Goal: Ask a question

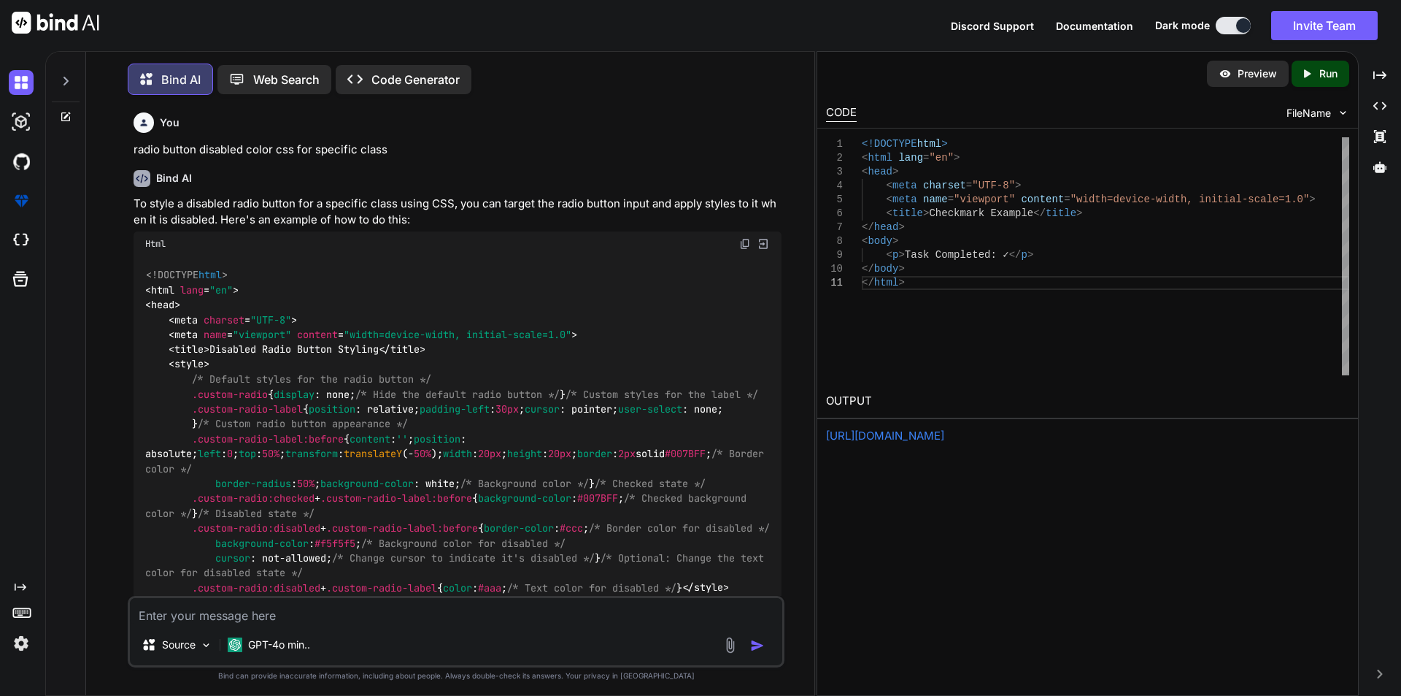
scroll to position [13, 0]
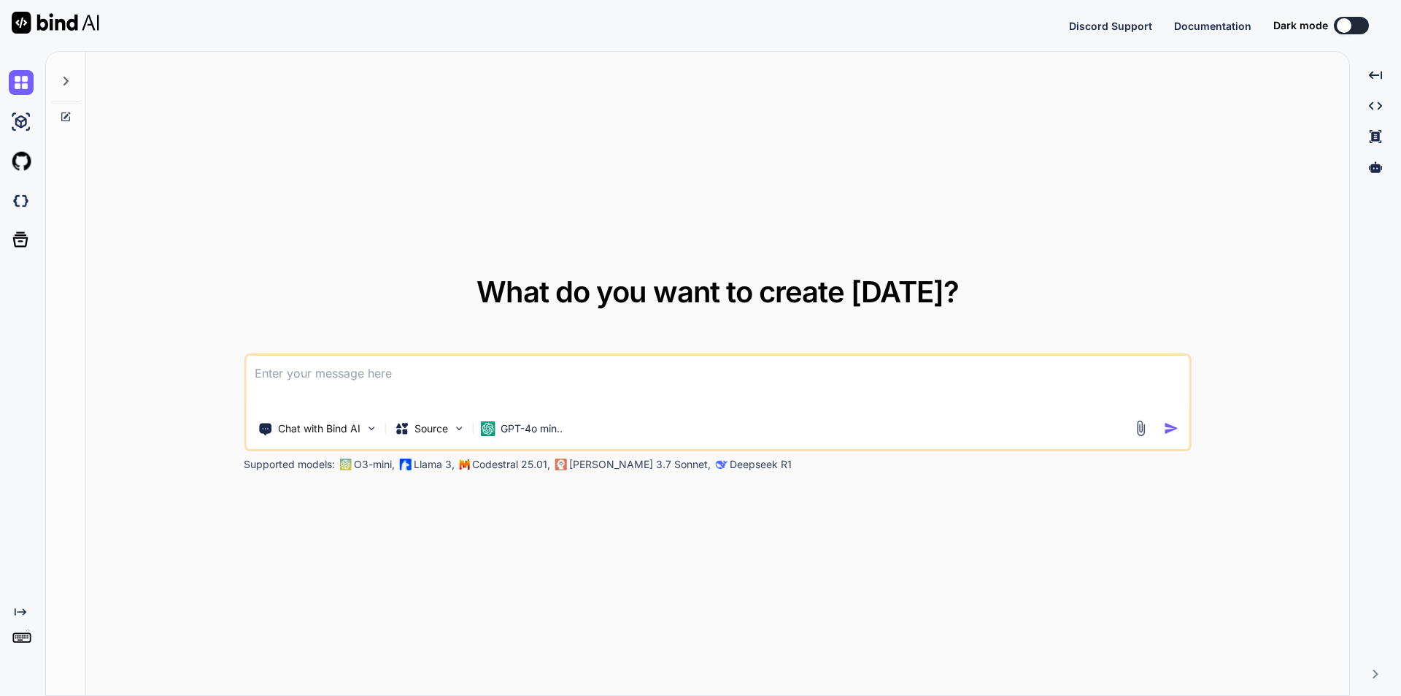
click at [436, 379] on textarea at bounding box center [718, 382] width 944 height 54
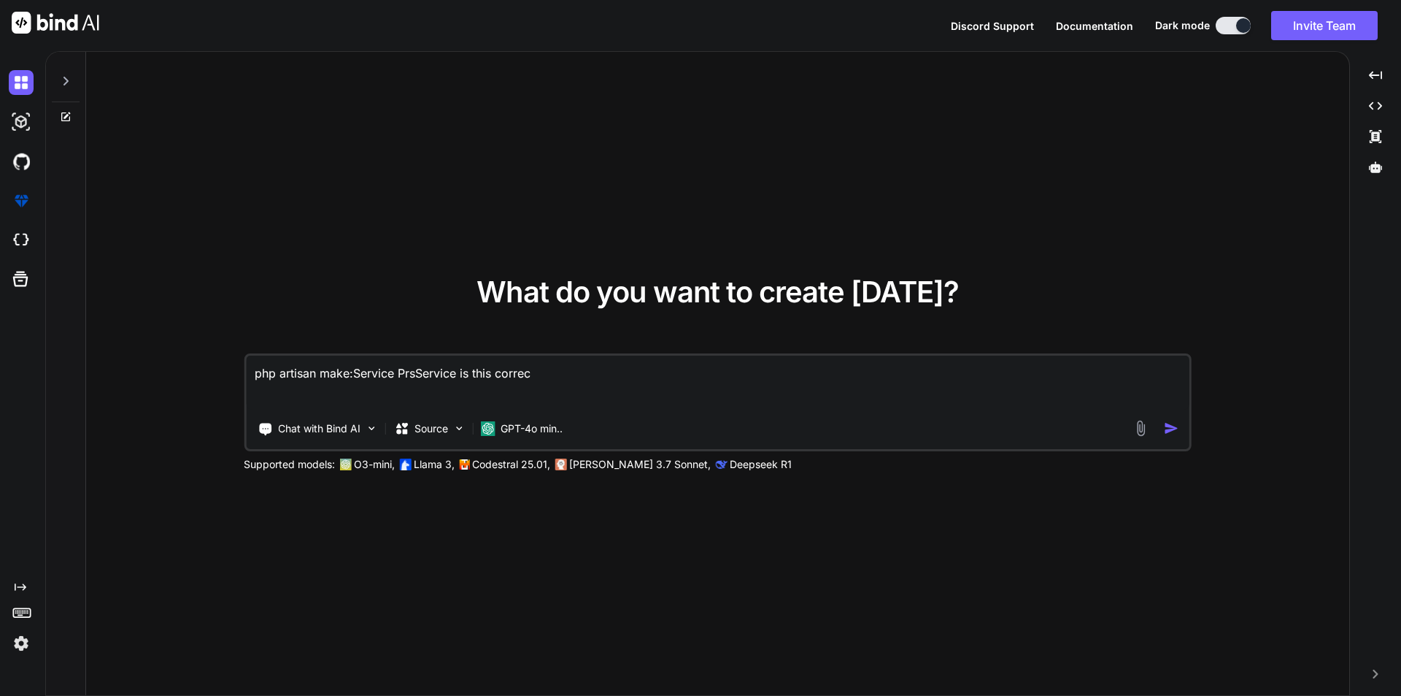
type textarea "php artisan make:Service PrsService is this correct"
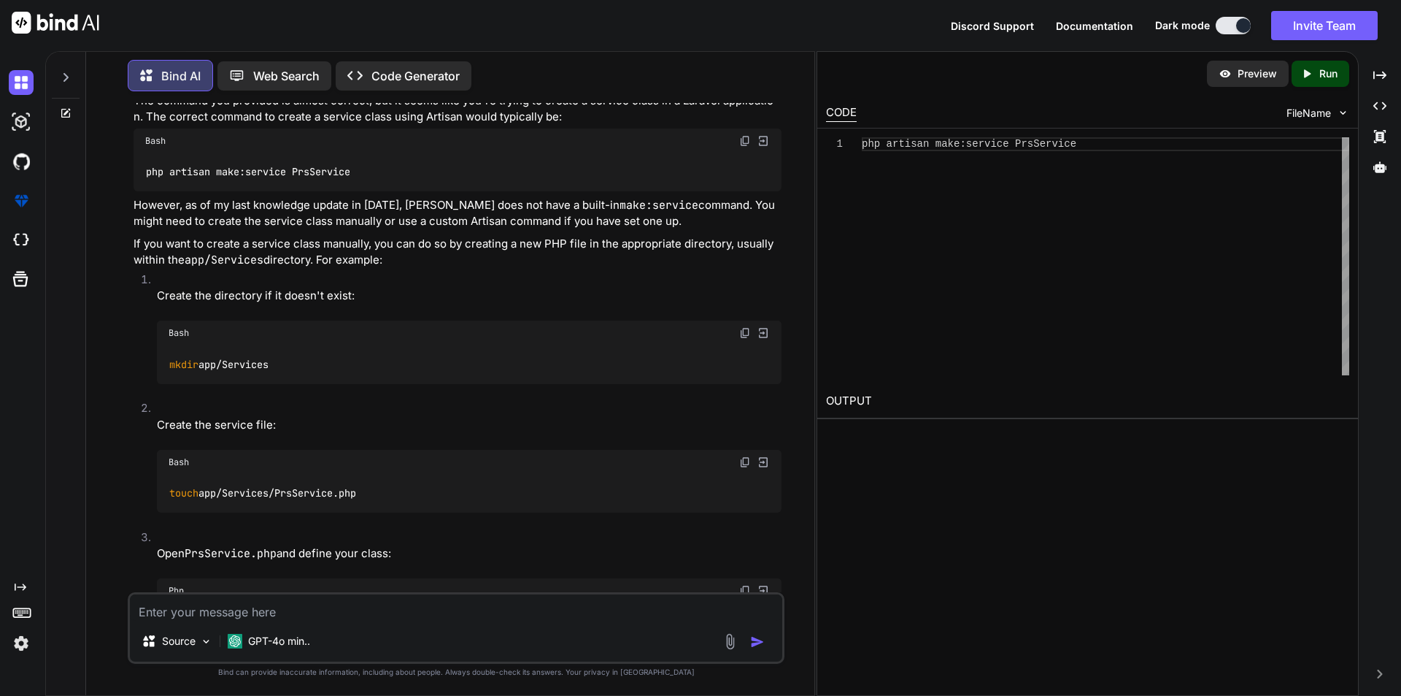
scroll to position [96, 0]
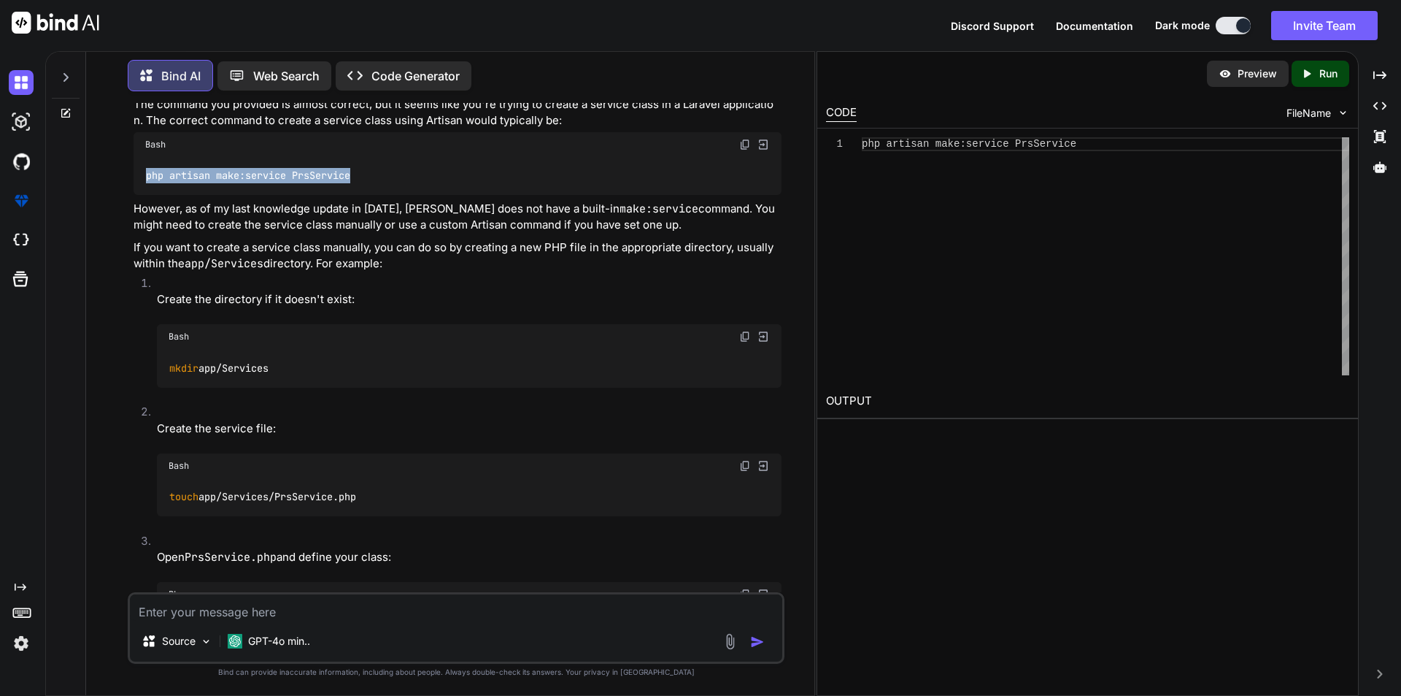
drag, startPoint x: 147, startPoint y: 176, endPoint x: 360, endPoint y: 183, distance: 212.5
click at [360, 183] on div "php artisan make:service PrsService" at bounding box center [458, 176] width 648 height 38
copy code "php artisan make:service PrsService"
